Goal: Task Accomplishment & Management: Use online tool/utility

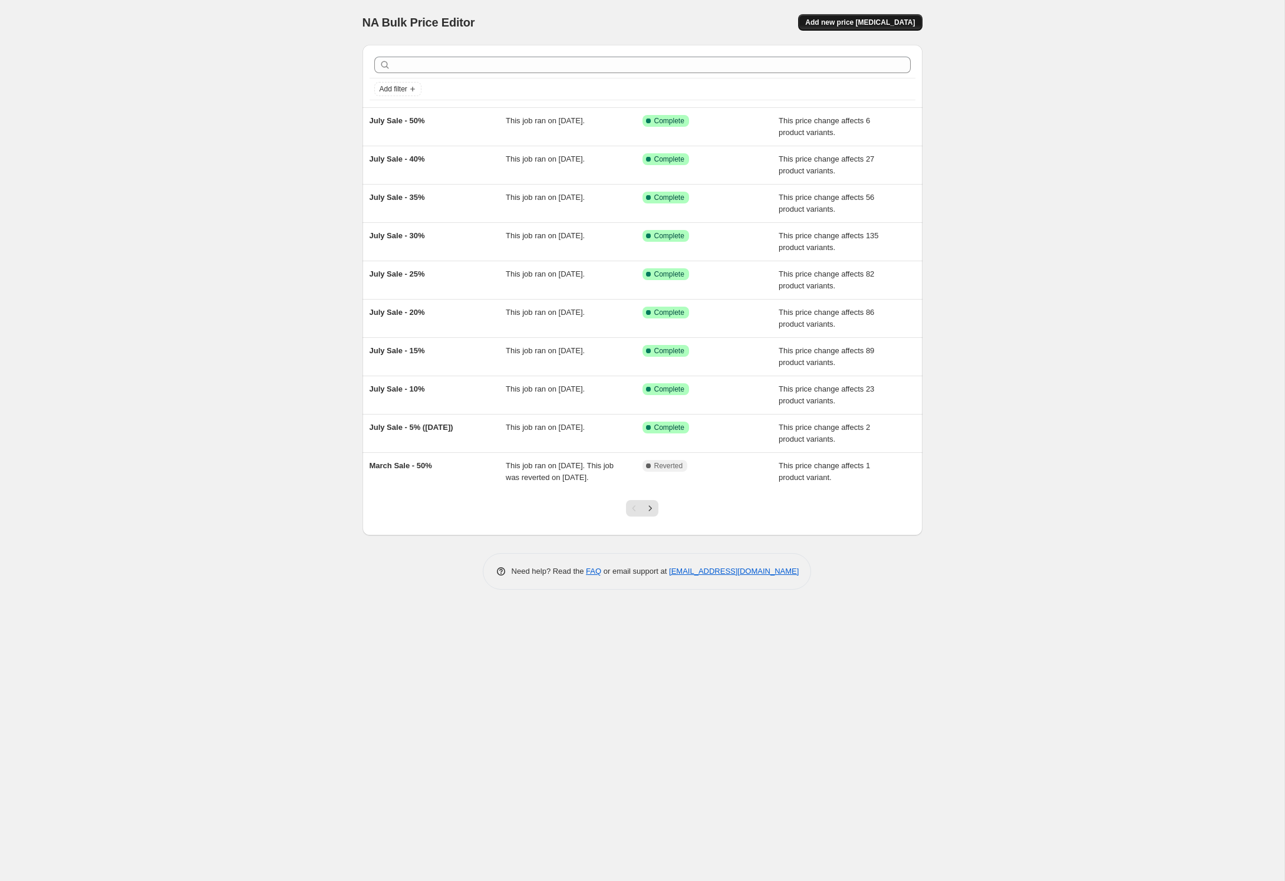
click at [848, 27] on span "Add new price [MEDICAL_DATA]" at bounding box center [860, 22] width 110 height 9
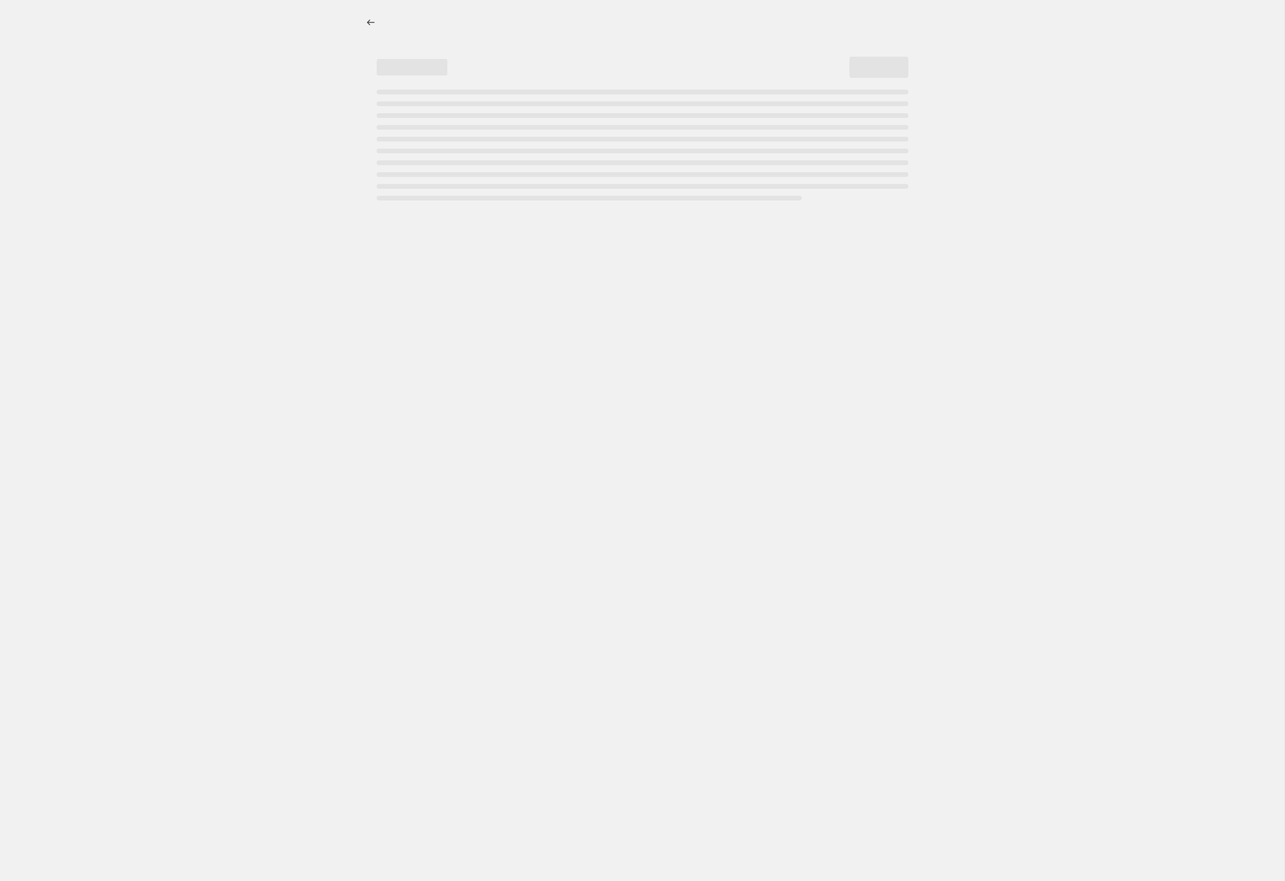
select select "percentage"
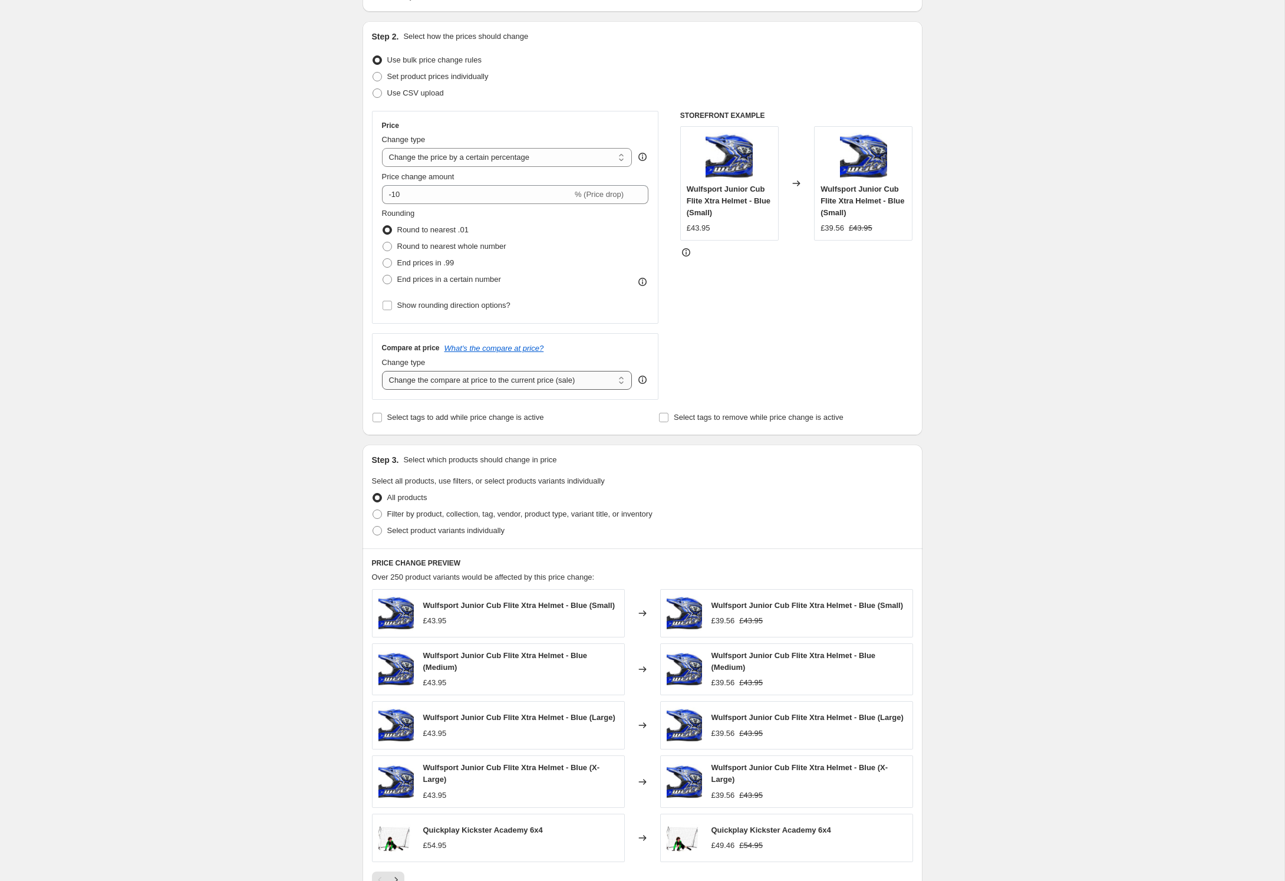
scroll to position [116, 0]
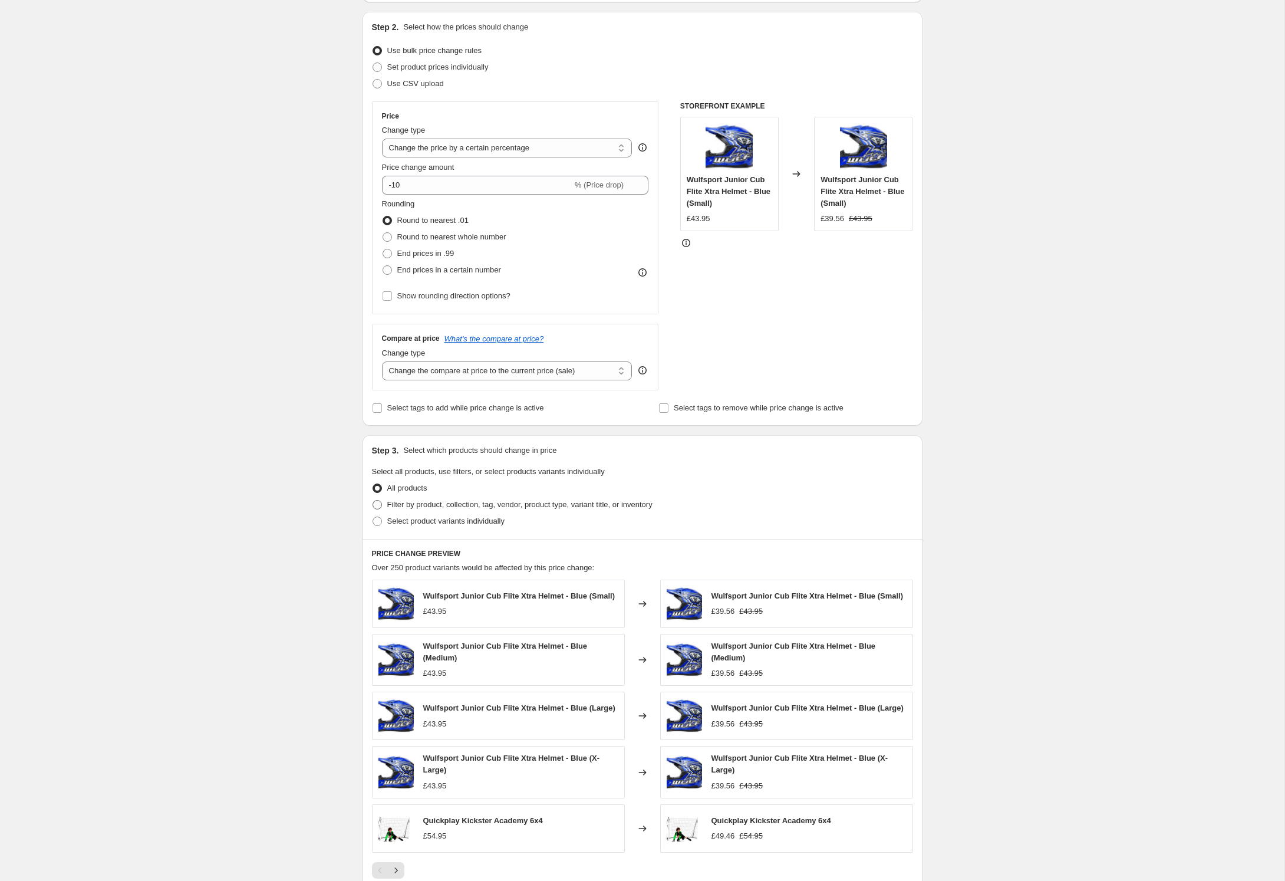
click at [373, 509] on span at bounding box center [377, 504] width 9 height 9
click at [373, 501] on input "Filter by product, collection, tag, vendor, product type, variant title, or inv…" at bounding box center [373, 500] width 1 height 1
radio input "true"
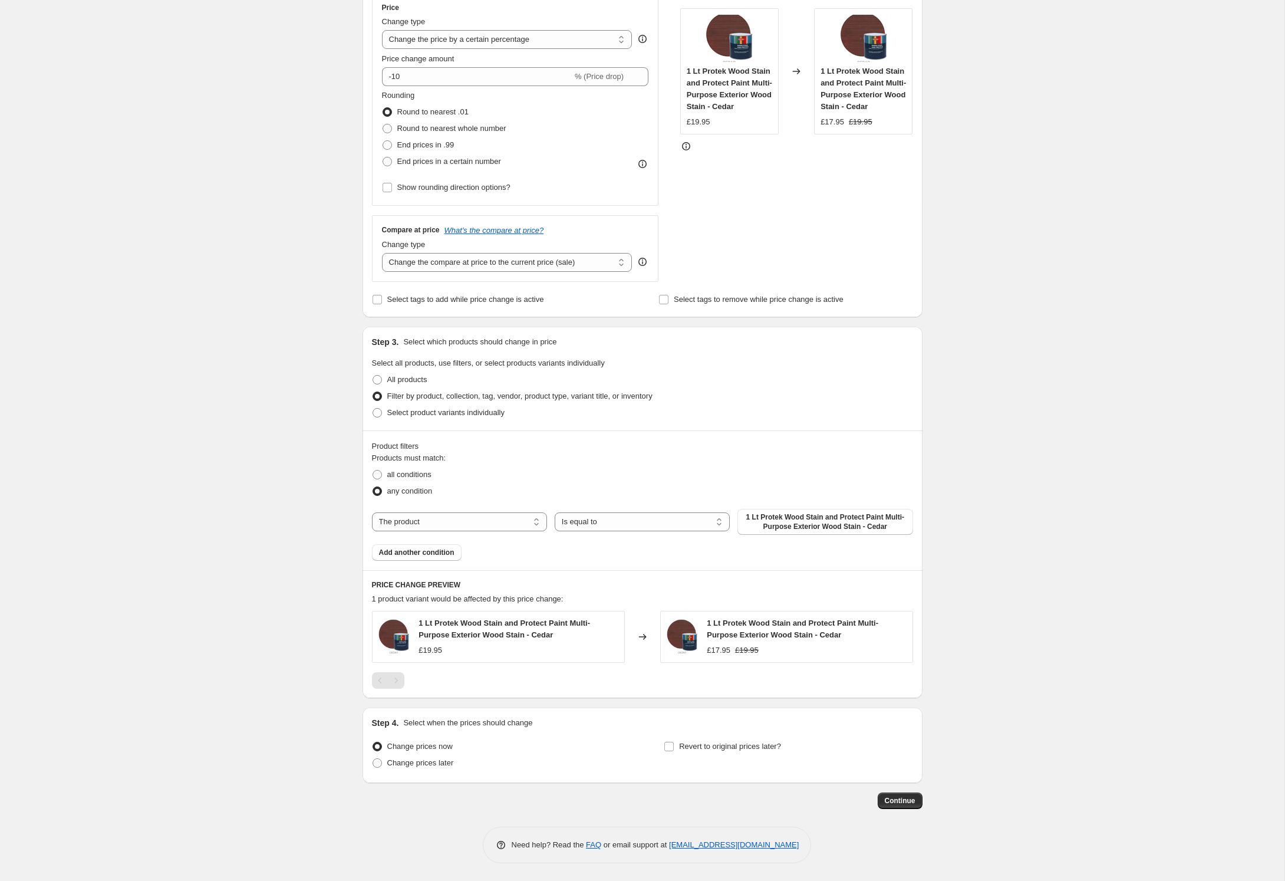
scroll to position [271, 0]
select select "collection"
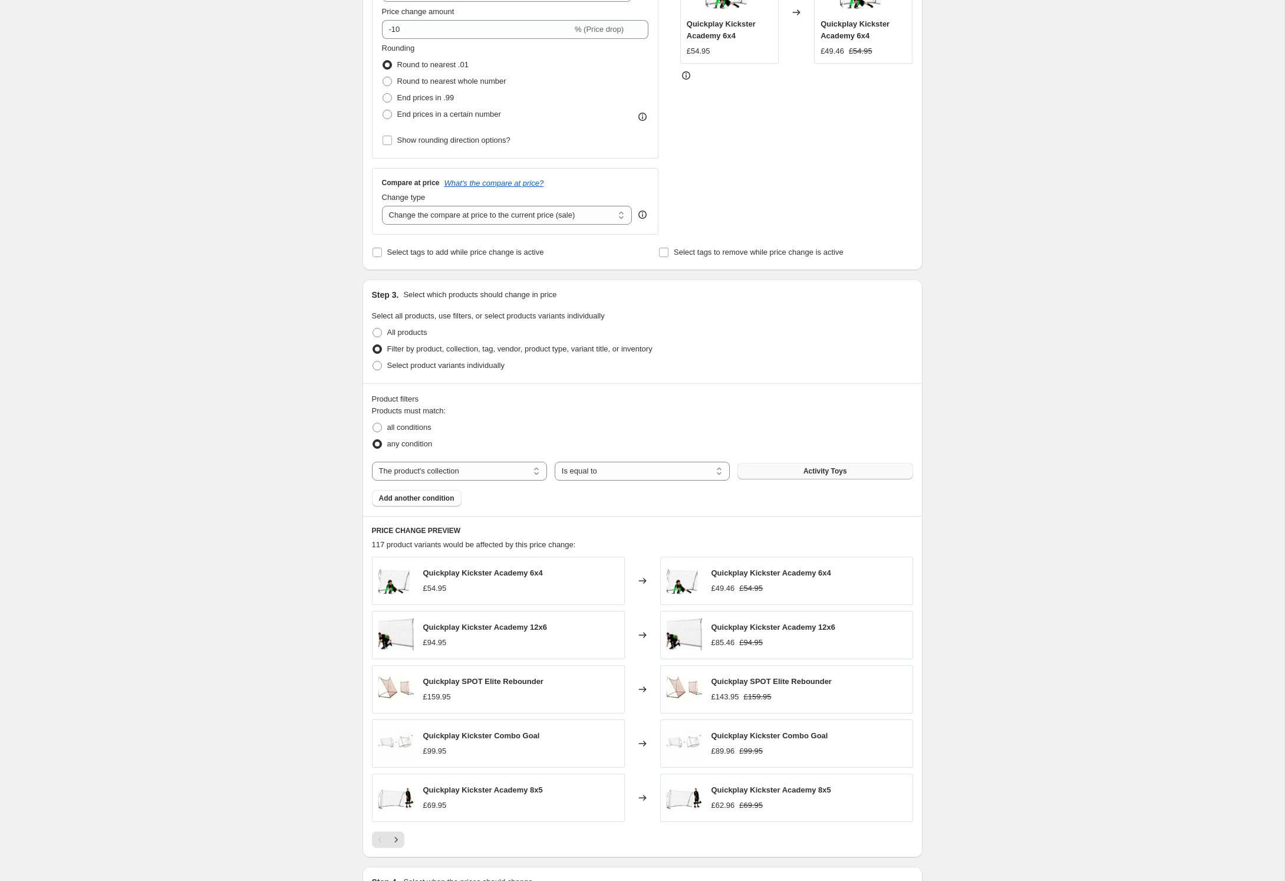
click at [824, 476] on span "Activity Toys" at bounding box center [826, 470] width 44 height 9
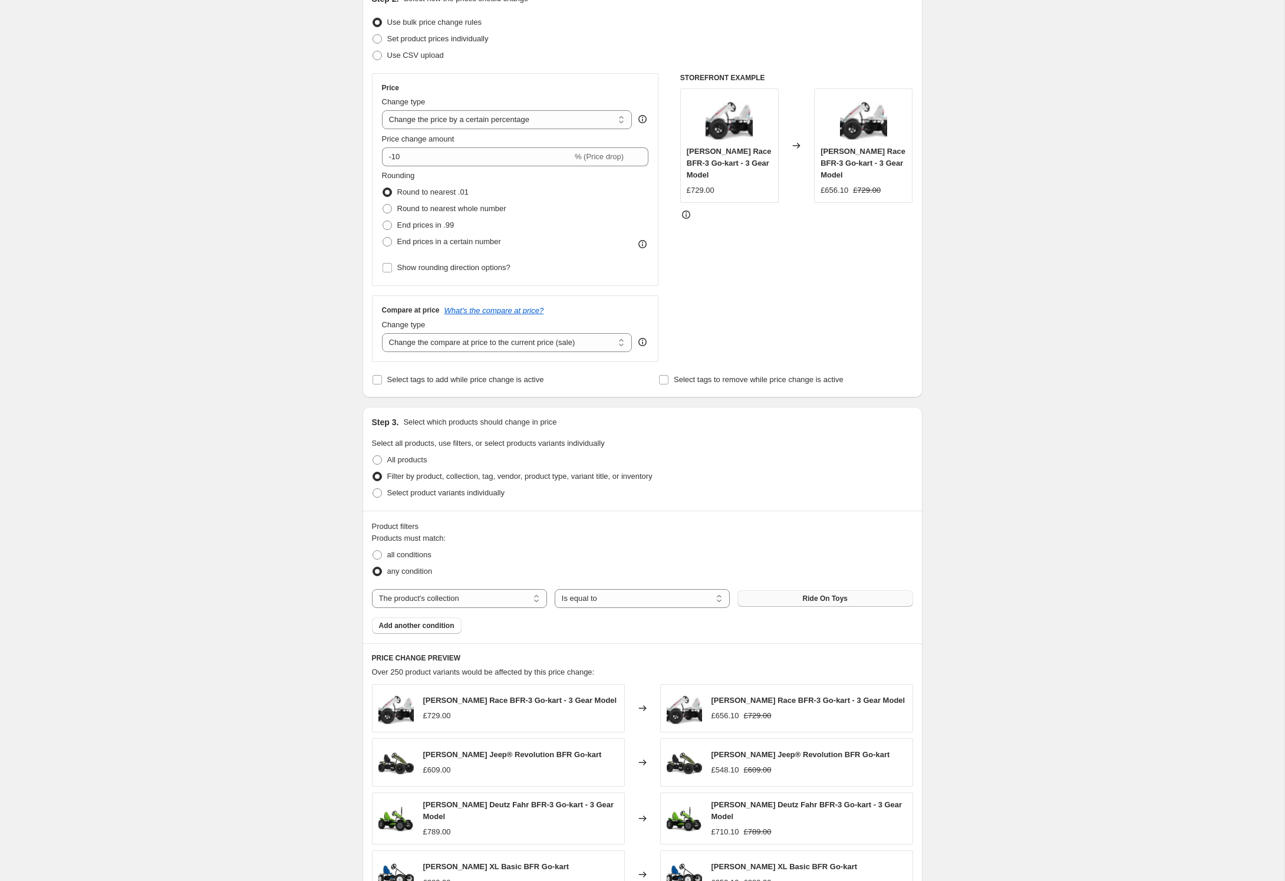
scroll to position [143, 0]
click at [382, 167] on input "-10" at bounding box center [477, 158] width 190 height 19
type input "-1"
type input "-20"
click at [255, 348] on div "Create new price [MEDICAL_DATA]. This page is ready Create new price [MEDICAL_D…" at bounding box center [642, 514] width 1285 height 1315
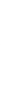
scroll to position [0, 0]
